Goal: Task Accomplishment & Management: Complete application form

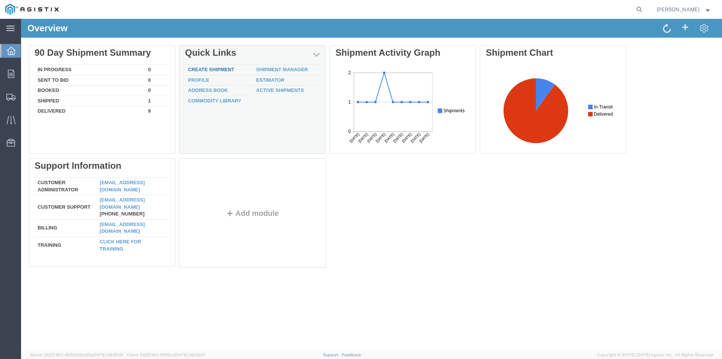
click at [203, 67] on link "Create Shipment" at bounding box center [211, 70] width 46 height 6
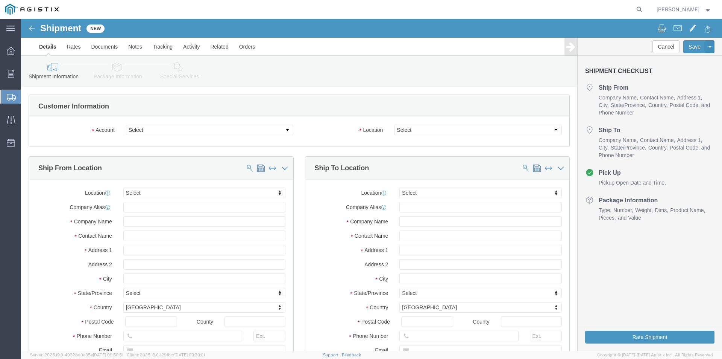
select select
click select "Select America Fujikura Ltd (AFL Global) PG&E"
select select "9596"
click select "Select America Fujikura Ltd (AFL Global) PG&E"
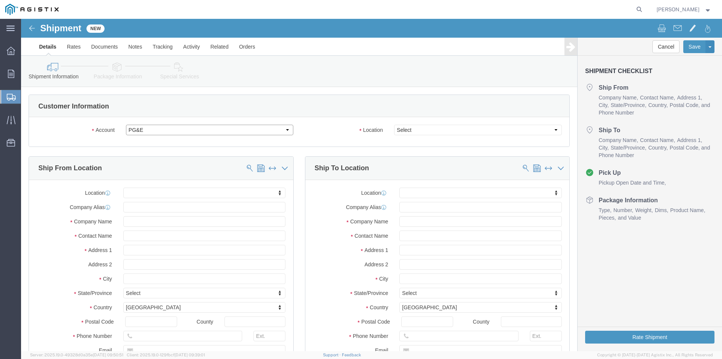
select select "PURCHORD"
select select
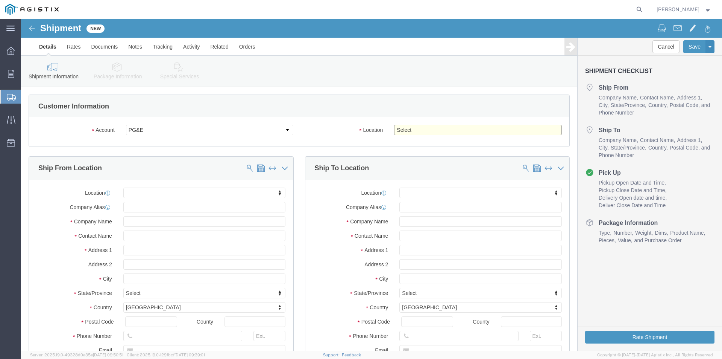
click select "Select All Others [GEOGRAPHIC_DATA] [GEOGRAPHIC_DATA] [GEOGRAPHIC_DATA] [GEOGRA…"
select select "19740"
click select "Select All Others [GEOGRAPHIC_DATA] [GEOGRAPHIC_DATA] [GEOGRAPHIC_DATA] [GEOGRA…"
type input "afl"
click div "afl No matches found"
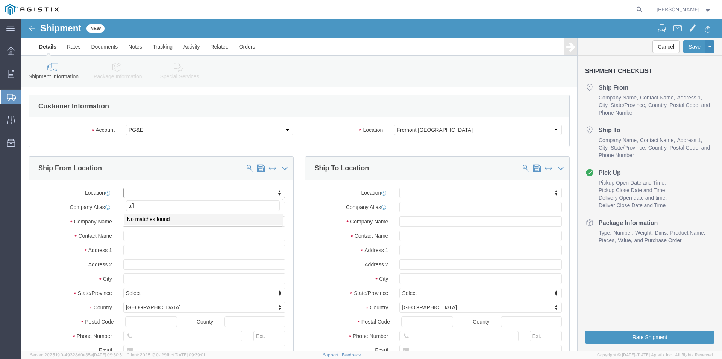
click li "No matches found"
click input "text"
type input "afl"
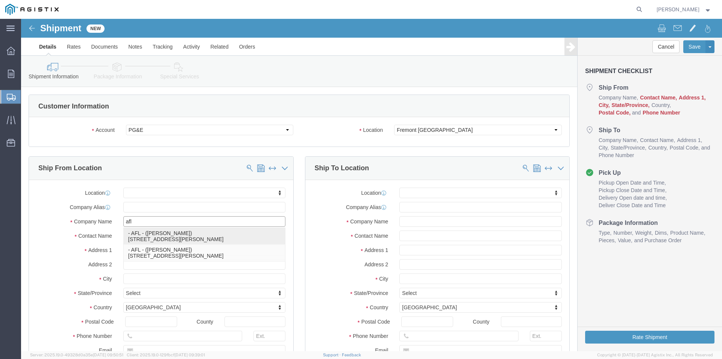
click p "- AFL - ([PERSON_NAME]) [STREET_ADDRESS][PERSON_NAME]"
select select
type input "AFL"
type input "[PERSON_NAME]"
type input "[STREET_ADDRESS]"
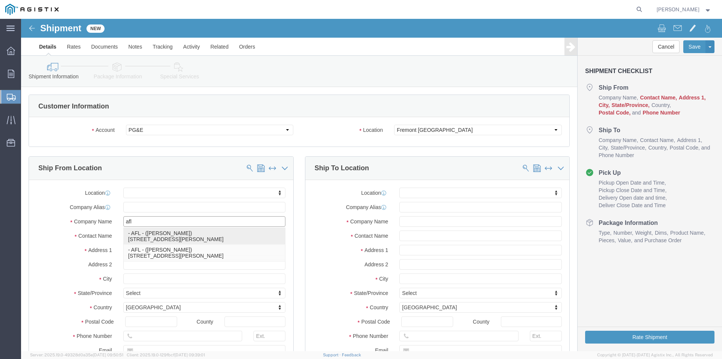
type input "[PERSON_NAME]"
type input "29334"
type input "[PHONE_NUMBER]"
select select "SC"
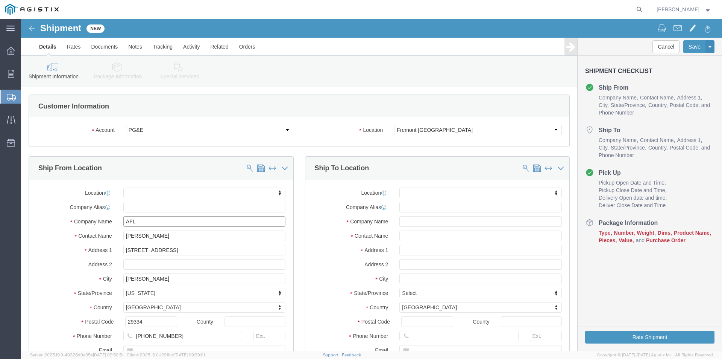
type input "AFL"
click input "[PERSON_NAME]"
type input "H"
type input "t"
type input "[PERSON_NAME]"
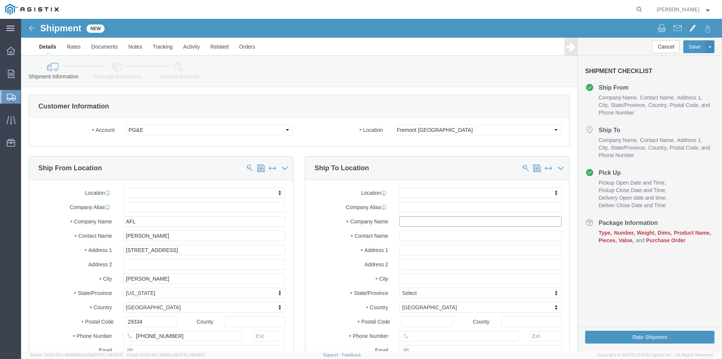
click input "text"
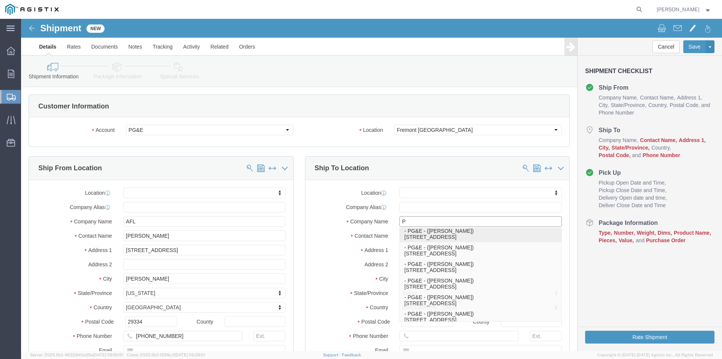
scroll to position [113, 0]
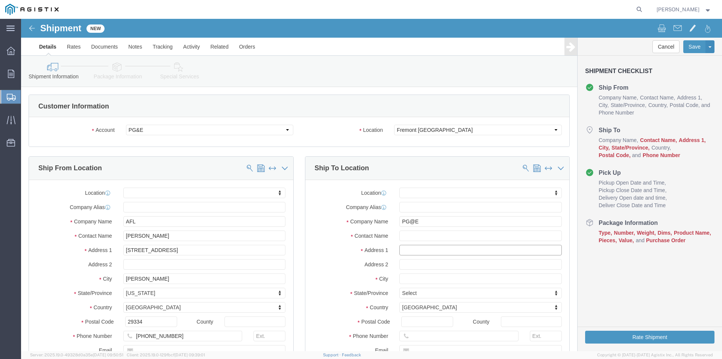
click input "text"
click input "PG@E"
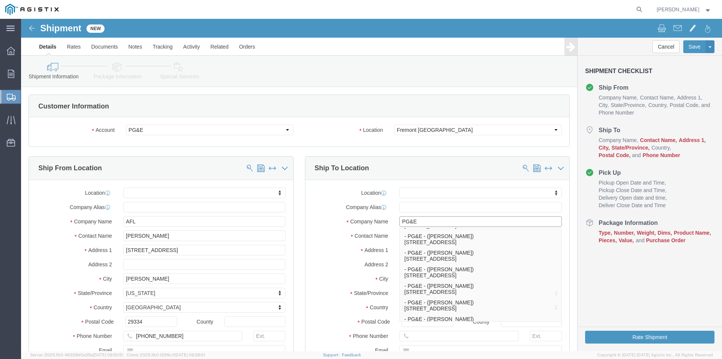
type input "PG&E"
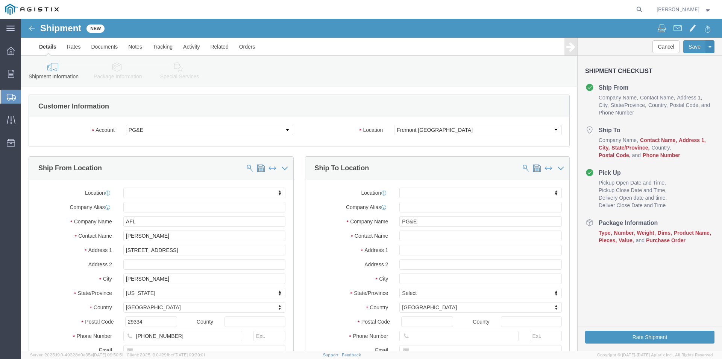
click div
click input "text"
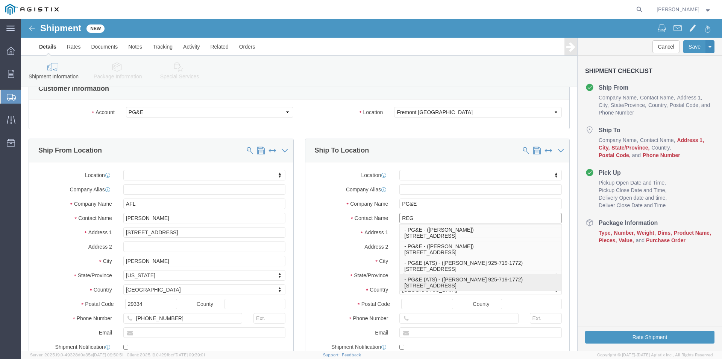
scroll to position [0, 0]
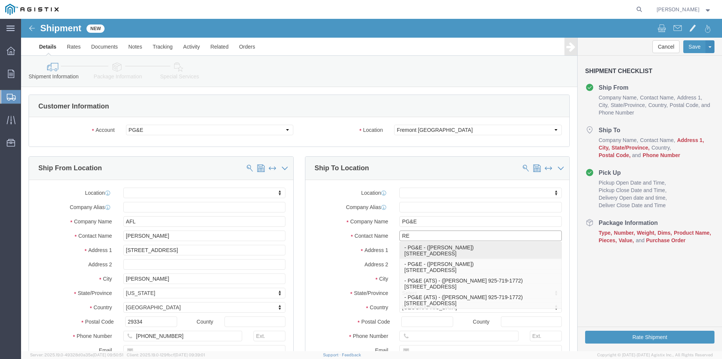
type input "R"
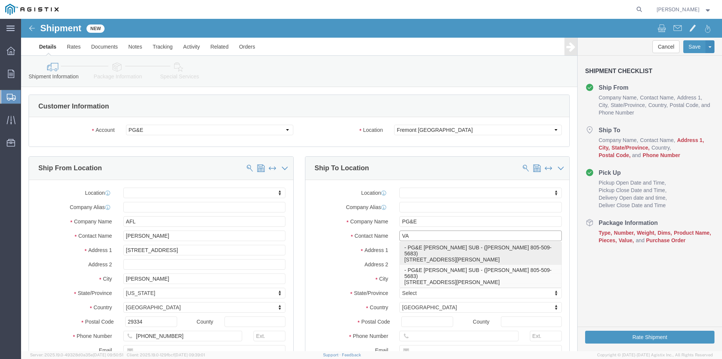
type input "V"
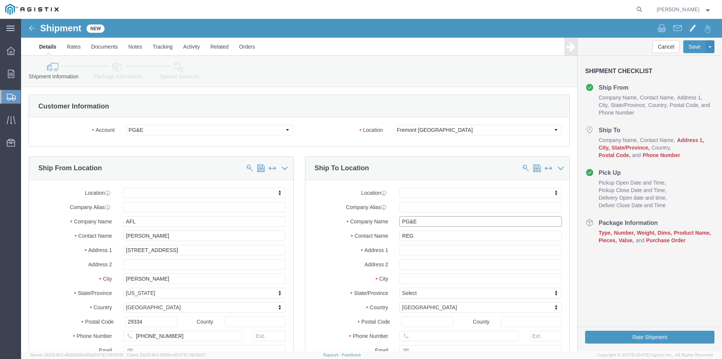
click input "PG&E"
click input "text"
click input "PG&E"
click input "REG"
type input "[PERSON_NAME] / [PERSON_NAME]"
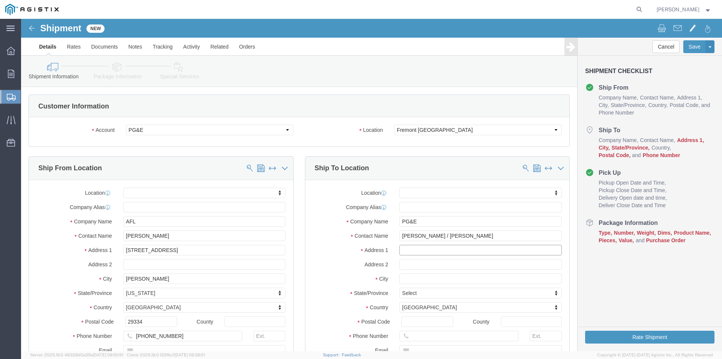
click input "text"
type input "[STREET_ADDRESS][PERSON_NAME]"
select select
click input "text"
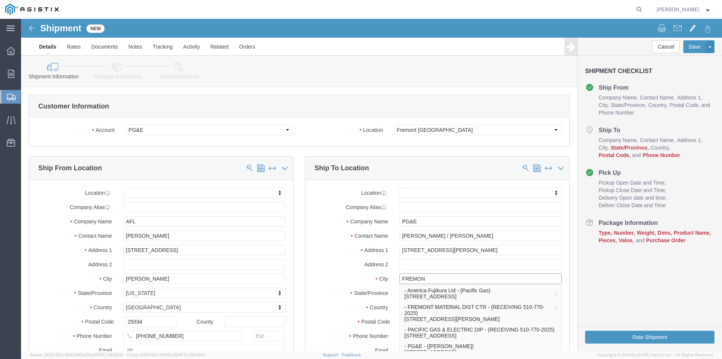
type input "FREMONT"
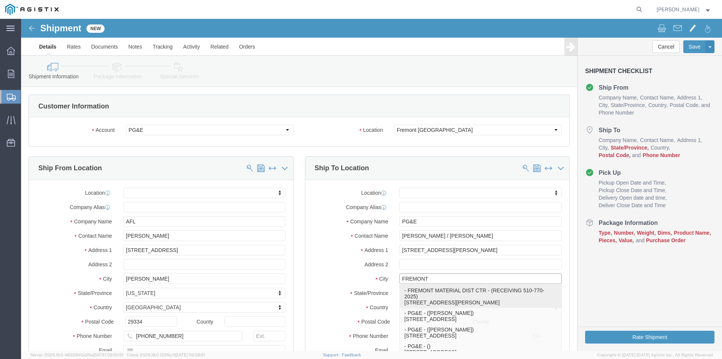
click p "- FREMONT MATERIAL DIST CTR - (RECEIVING 510-770-2025) [STREET_ADDRESS][PERSON_…"
select select
type input "FREMONT MATERIAL DIST CTR"
type input "RECEIVING [PHONE_NUMBER]"
type input "[STREET_ADDRESS][PERSON_NAME]"
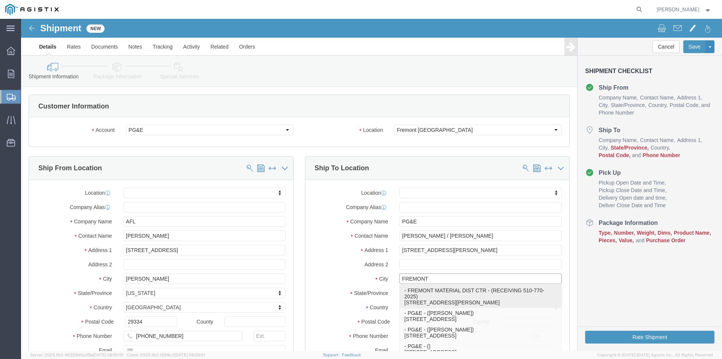
type input "FREMONT"
type input "94538"
type input "[PHONE_NUMBER]"
select select "CA"
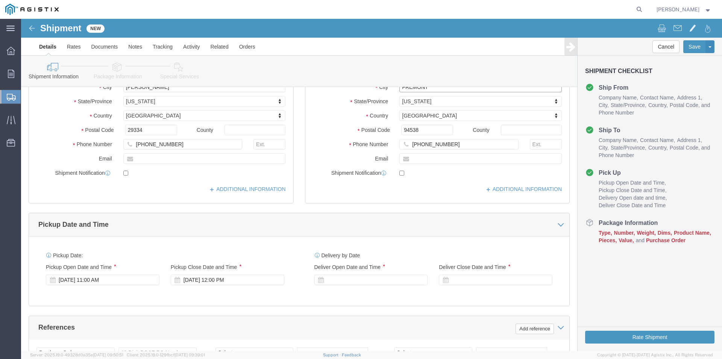
scroll to position [226, 0]
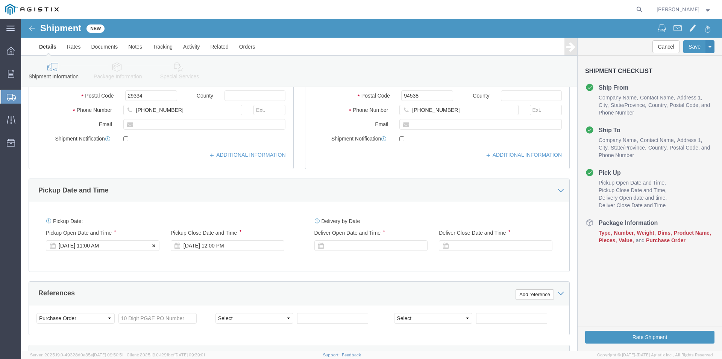
type input "FREMONT"
select select
click div "[DATE] 11:00 AM"
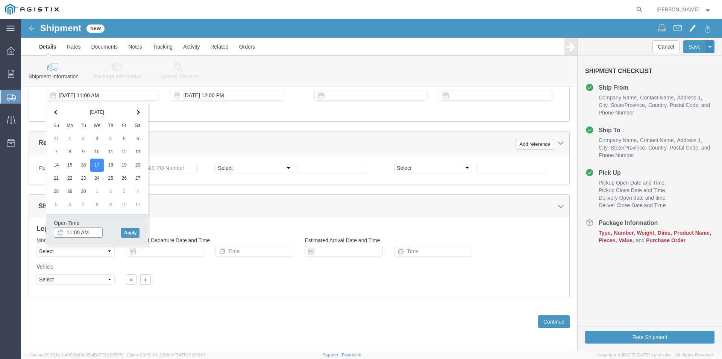
click input "11:00 AM"
click input "04:00 AM"
click button "Apply"
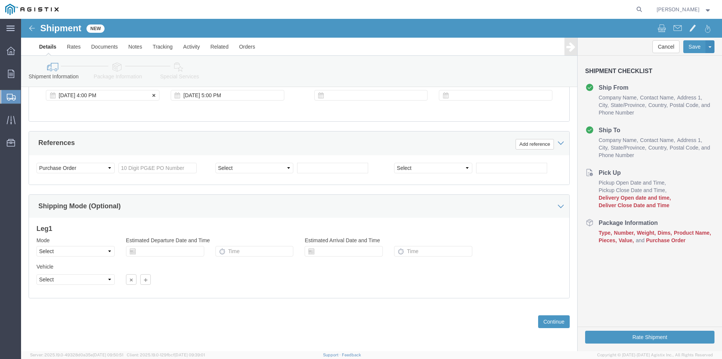
click div "[DATE] 4:00 PM"
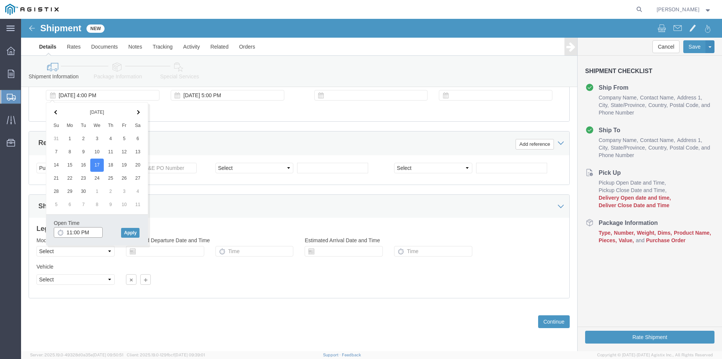
click input "11:00 PM"
type input "11:00 AM"
click button "Apply"
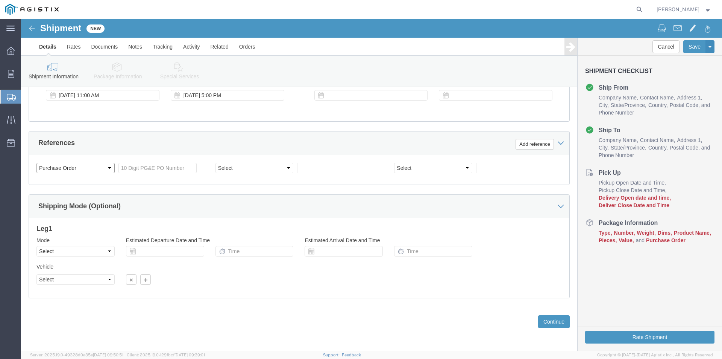
click select "Select Account Type Activity ID Airline Appointment Number ASN Batch Request # …"
click div "References Add reference"
click input "text"
type input "2701189196"
click select "Select Account Type Activity ID Airline Appointment Number ASN Batch Request # …"
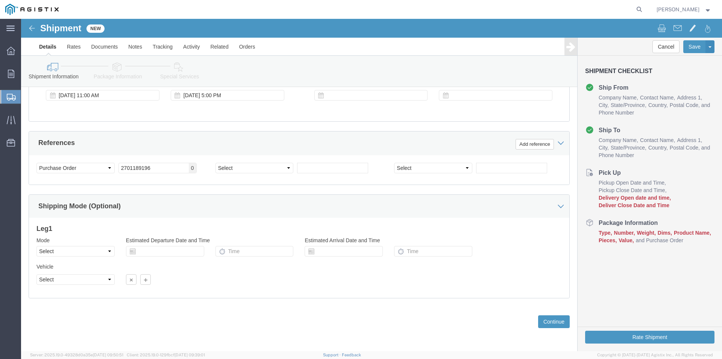
click div "Shipping Mode (Optional)"
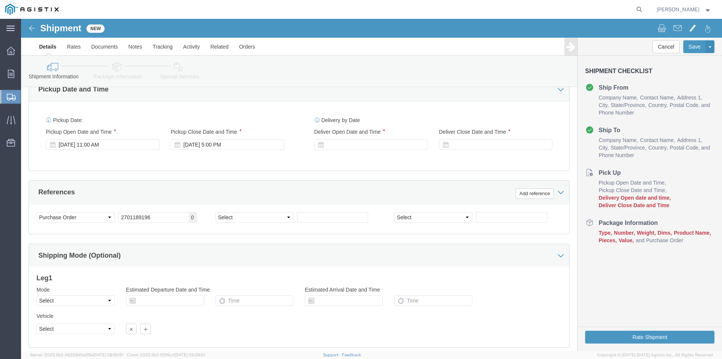
scroll to position [263, 0]
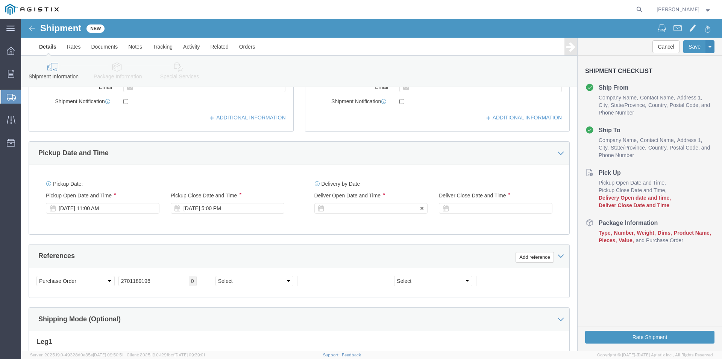
click icon
click div
click input "6:00 PM"
click input "11:00 PM"
type input "11:00 AM"
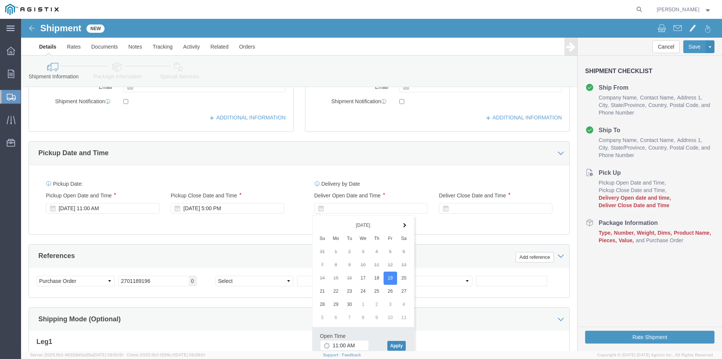
click button "Apply"
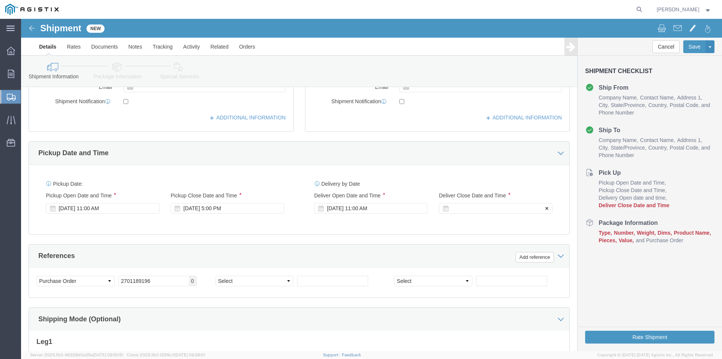
click div
type input "04:00 PM"
click button "Apply"
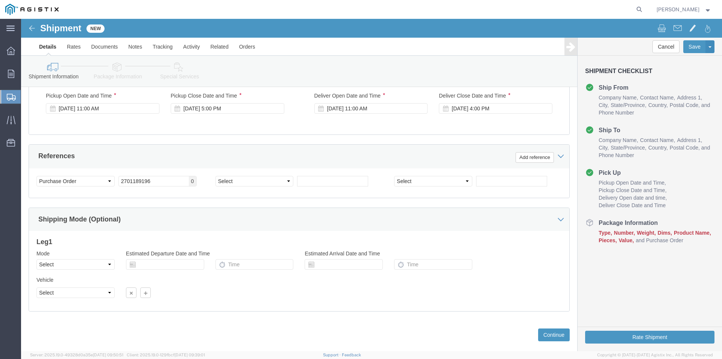
scroll to position [376, 0]
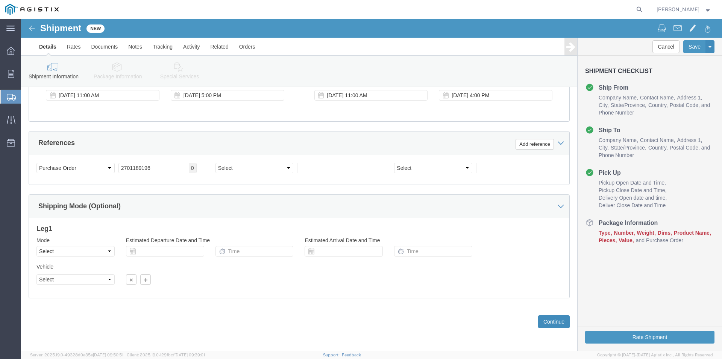
click button "Continue"
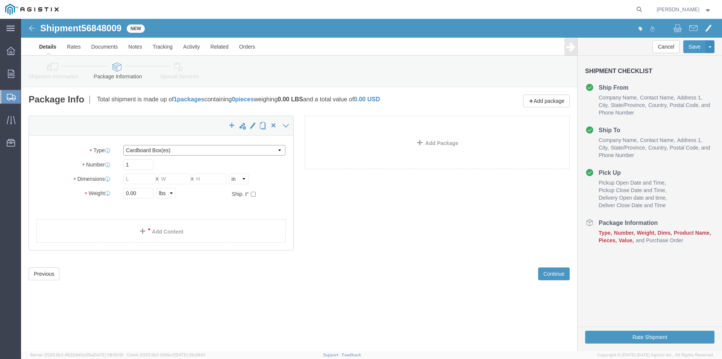
click select "Select Bulk Bundle(s) Cardboard Box(es) Carton(s) Crate(s) Drum(s) (Fiberboard)…"
select select "PSNS"
click select "Select Bulk Bundle(s) Cardboard Box(es) Carton(s) Crate(s) Drum(s) (Fiberboard)…"
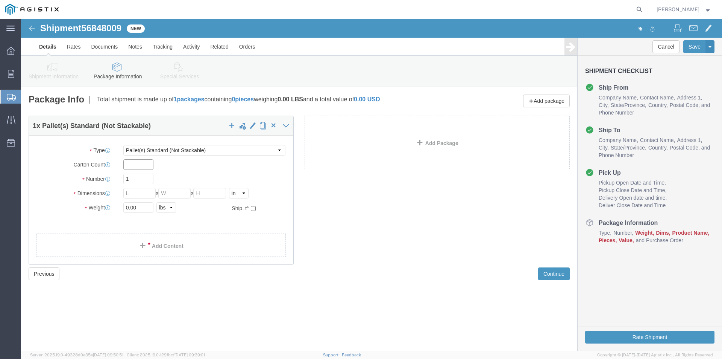
click input "text"
click input "1"
type input "2"
click input "text"
type input "66"
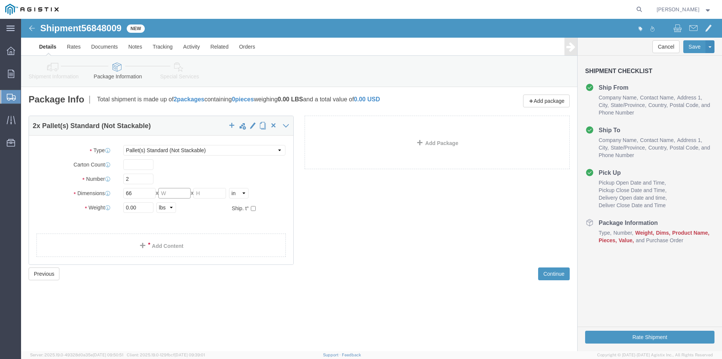
click input "text"
type input "44"
click input "text"
type input "72"
click input "0.00"
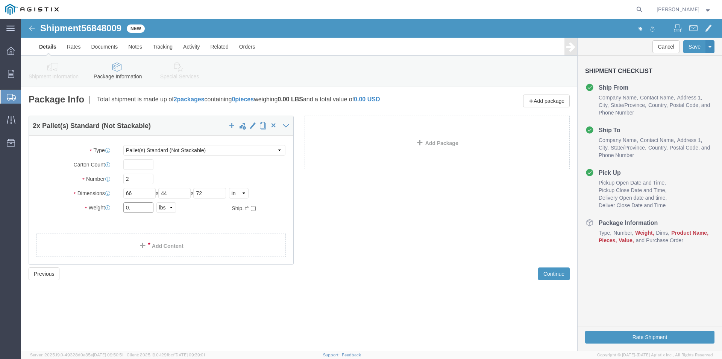
type input "0"
type input "4730.00"
click link "Add Content"
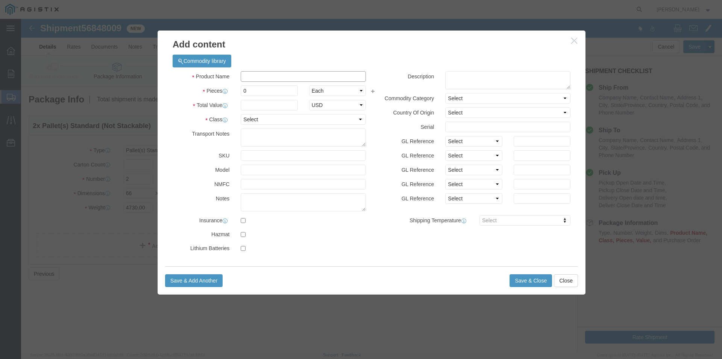
click input "text"
type input "FIBER OPTIC CABLES"
click input "0"
type input "2"
click input "text"
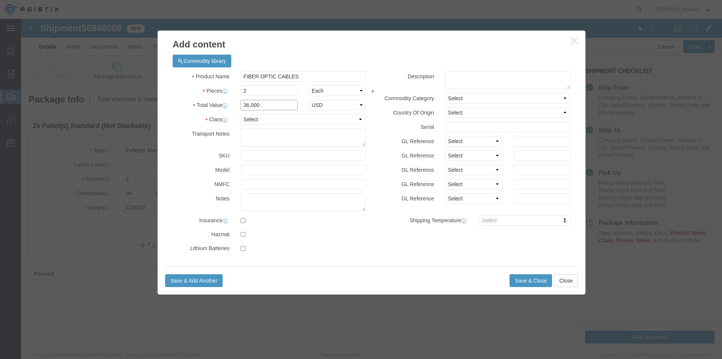
type input "36,000"
click select "Select 50 55 60 65 70 85 92.5 100 125 175 250 300 400"
select select "70"
click select "Select 50 55 60 65 70 85 92.5 100 125 175 250 300 400"
click button "Save & Close"
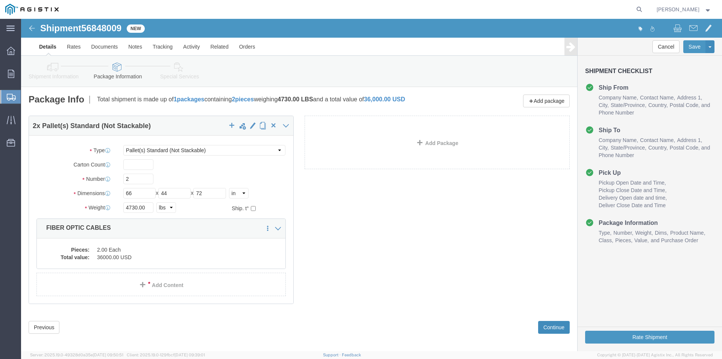
click button "Continue"
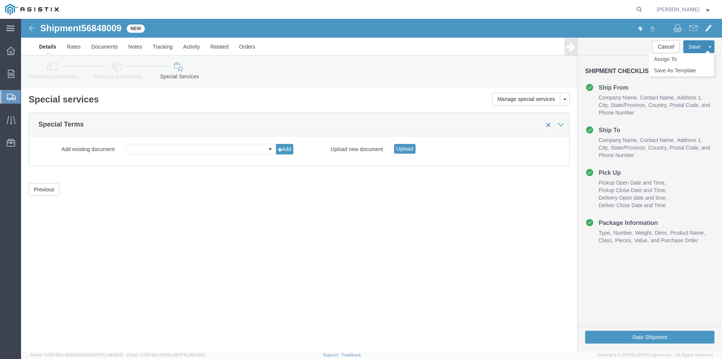
click button "Save"
click div "Shipment 56848009 New Details Rates Documents Notes Tracking Activity Related O…"
click h1 "Shipment 56848009"
click img
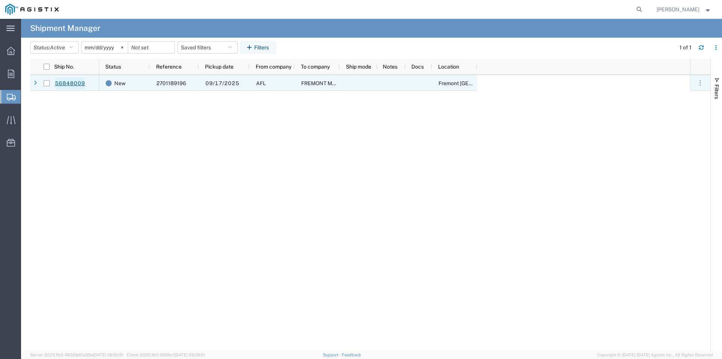
click at [74, 80] on link "56848009" at bounding box center [70, 84] width 31 height 12
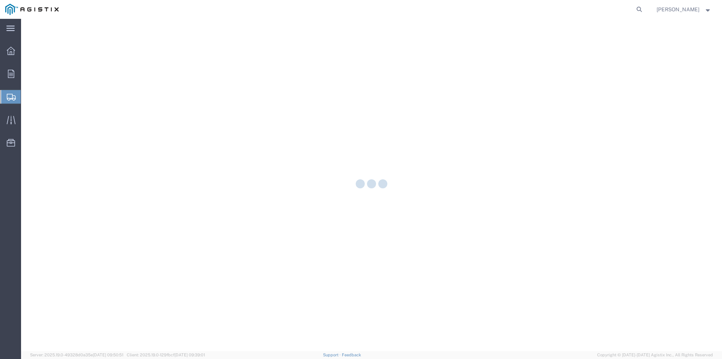
click at [74, 80] on div at bounding box center [371, 185] width 701 height 332
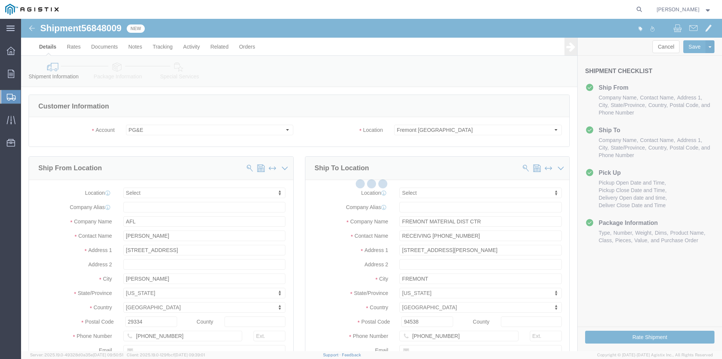
select select
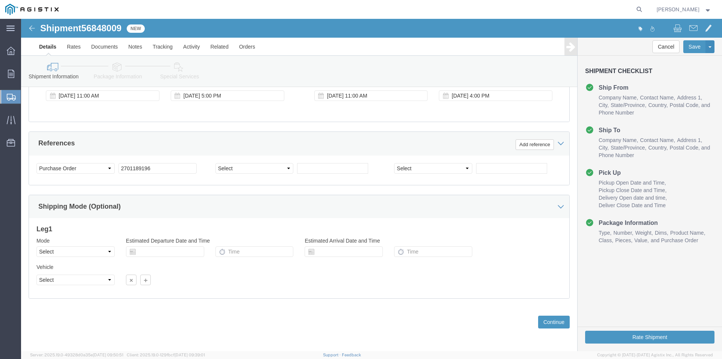
scroll to position [376, 0]
click button "Continue"
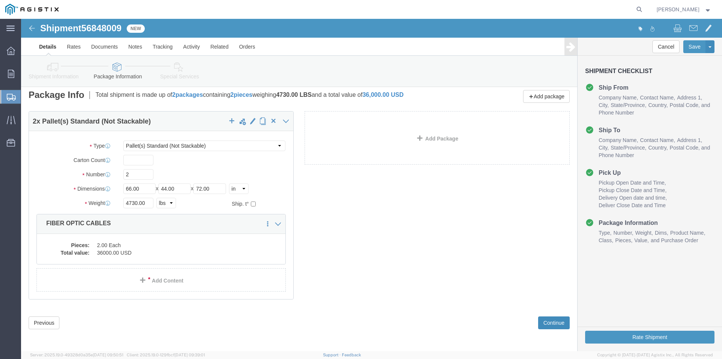
scroll to position [6, 0]
click button "Continue"
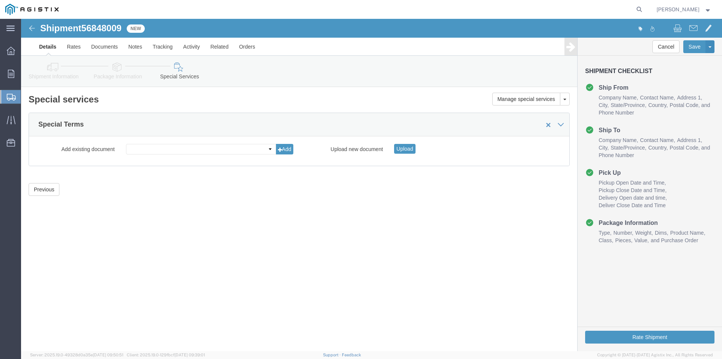
scroll to position [0, 0]
click button "Rate Shipment"
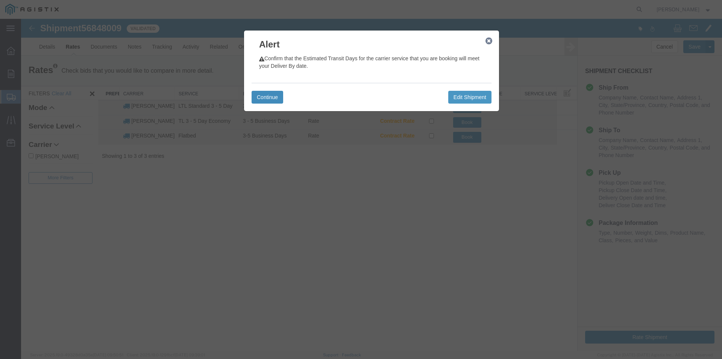
click at [277, 95] on button "Continue" at bounding box center [268, 97] width 32 height 13
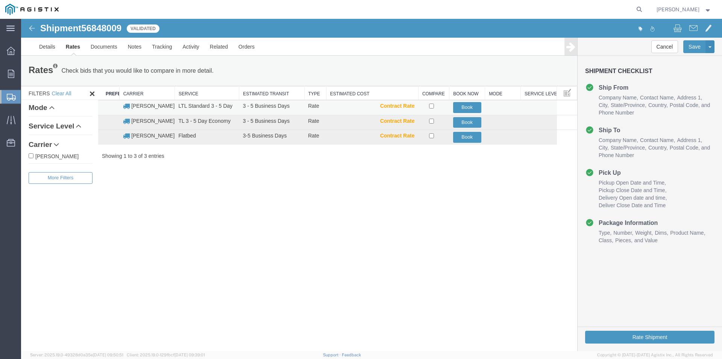
click at [188, 108] on td "LTL Standard 3 - 5 Day" at bounding box center [207, 107] width 64 height 15
click at [430, 105] on input "checkbox" at bounding box center [431, 105] width 5 height 5
click at [431, 107] on input "checkbox" at bounding box center [431, 105] width 5 height 5
checkbox input "false"
click at [464, 109] on button "Book" at bounding box center [467, 107] width 28 height 11
